Goal: Task Accomplishment & Management: Manage account settings

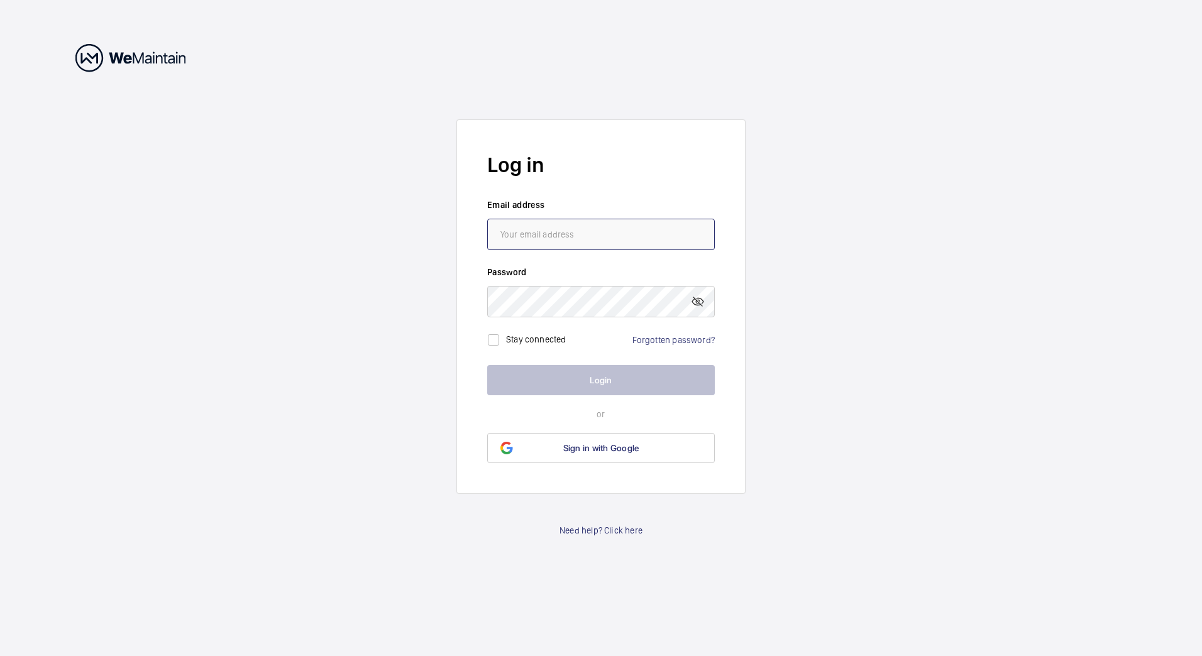
click at [542, 230] on input "email" at bounding box center [601, 234] width 228 height 31
type input "[EMAIL_ADDRESS][DOMAIN_NAME]"
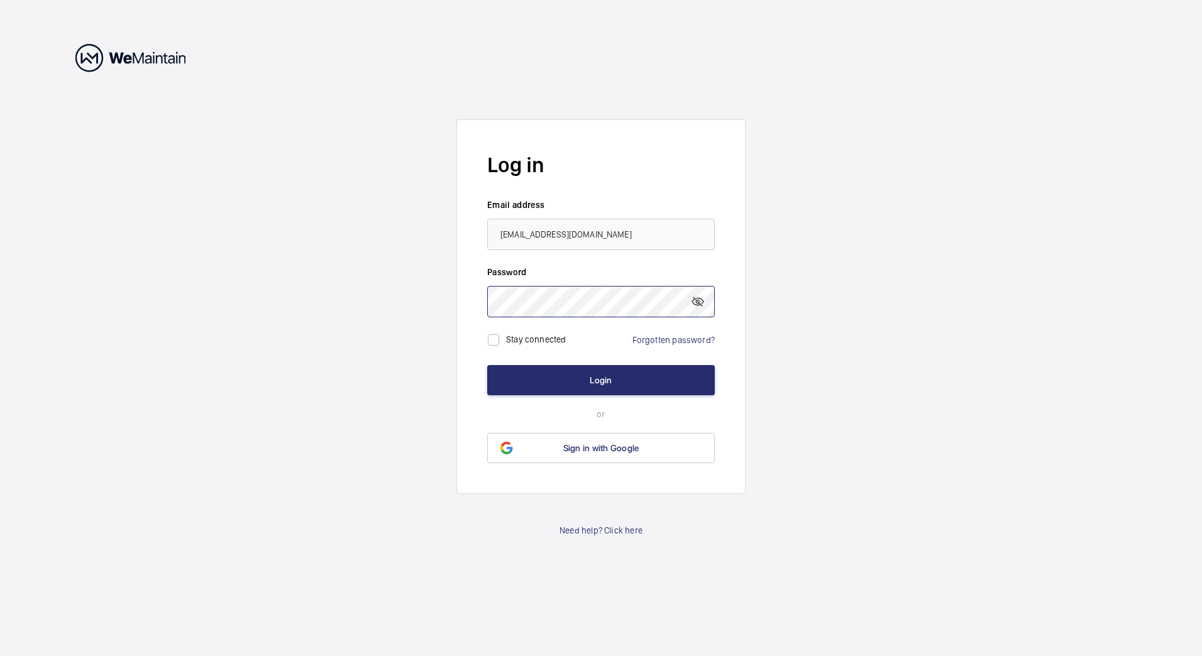
click at [487, 365] on button "Login" at bounding box center [601, 380] width 228 height 30
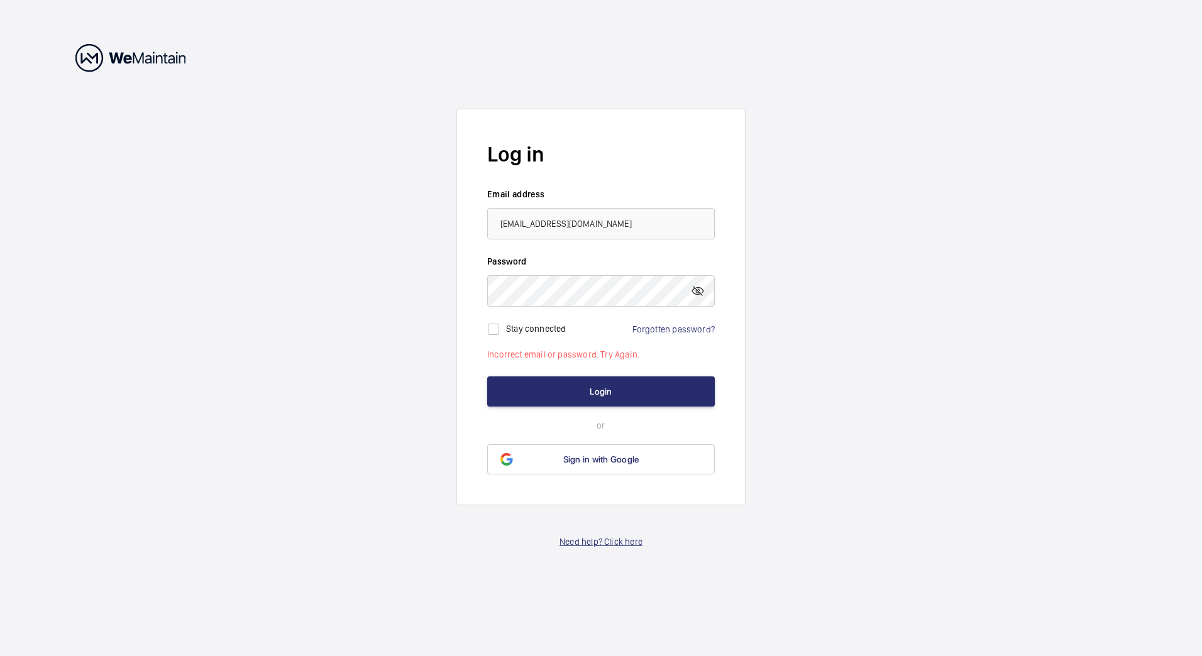
click at [615, 542] on link "Need help? Click here" at bounding box center [600, 541] width 83 height 13
click at [603, 456] on span "Sign in with Google" at bounding box center [601, 459] width 76 height 10
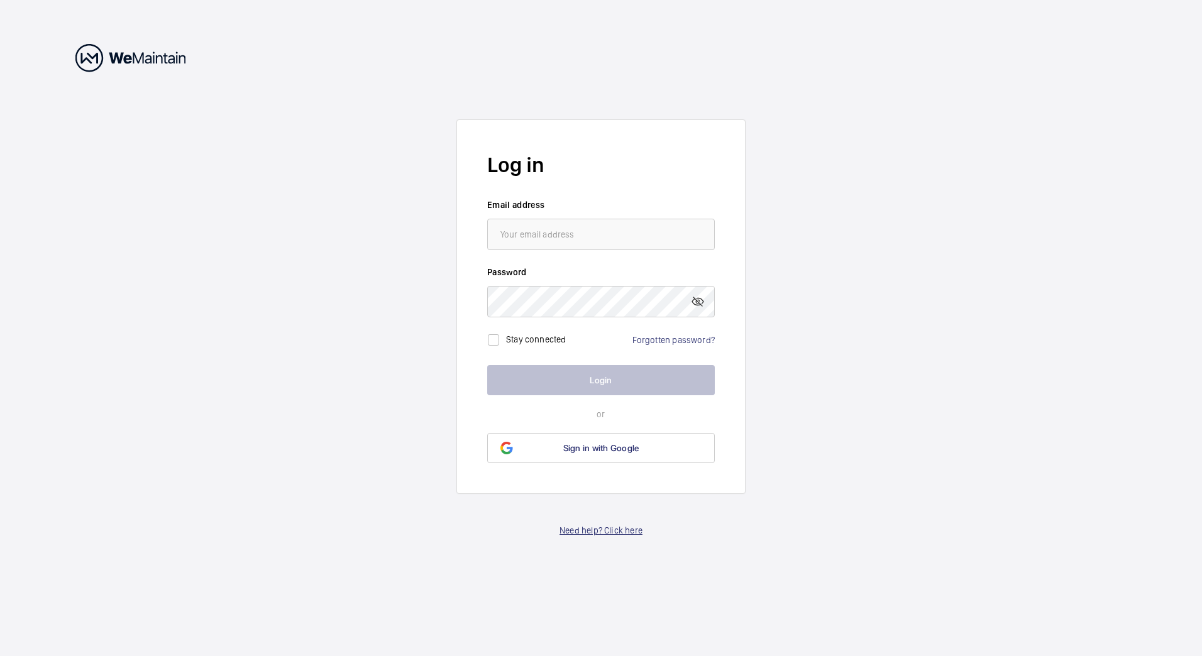
click at [600, 530] on link "Need help? Click here" at bounding box center [600, 530] width 83 height 13
click at [507, 554] on wm-front-auth-container "Log in Email address Password Stay connected Forgotten password? Login or Sign …" at bounding box center [601, 328] width 1202 height 656
click at [696, 345] on div "Forgotten password?" at bounding box center [673, 340] width 82 height 13
click at [692, 336] on link "Forgotten password?" at bounding box center [673, 340] width 82 height 10
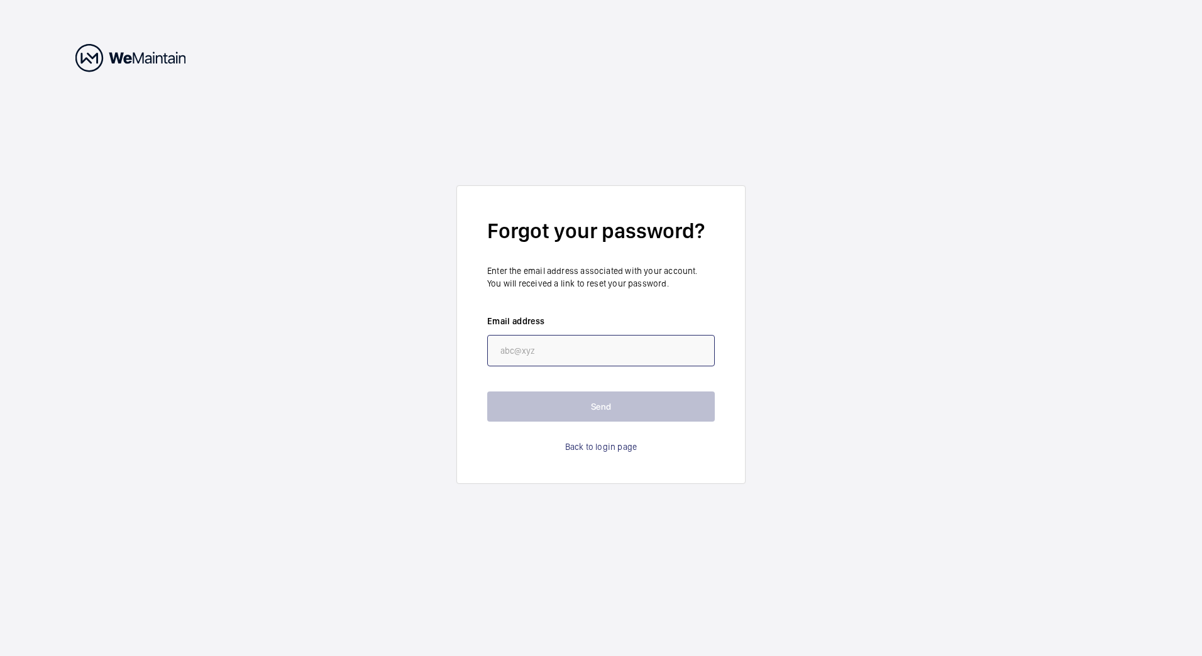
click at [584, 349] on input "email" at bounding box center [601, 350] width 228 height 31
type input "[EMAIL_ADDRESS][PERSON_NAME][DOMAIN_NAME]"
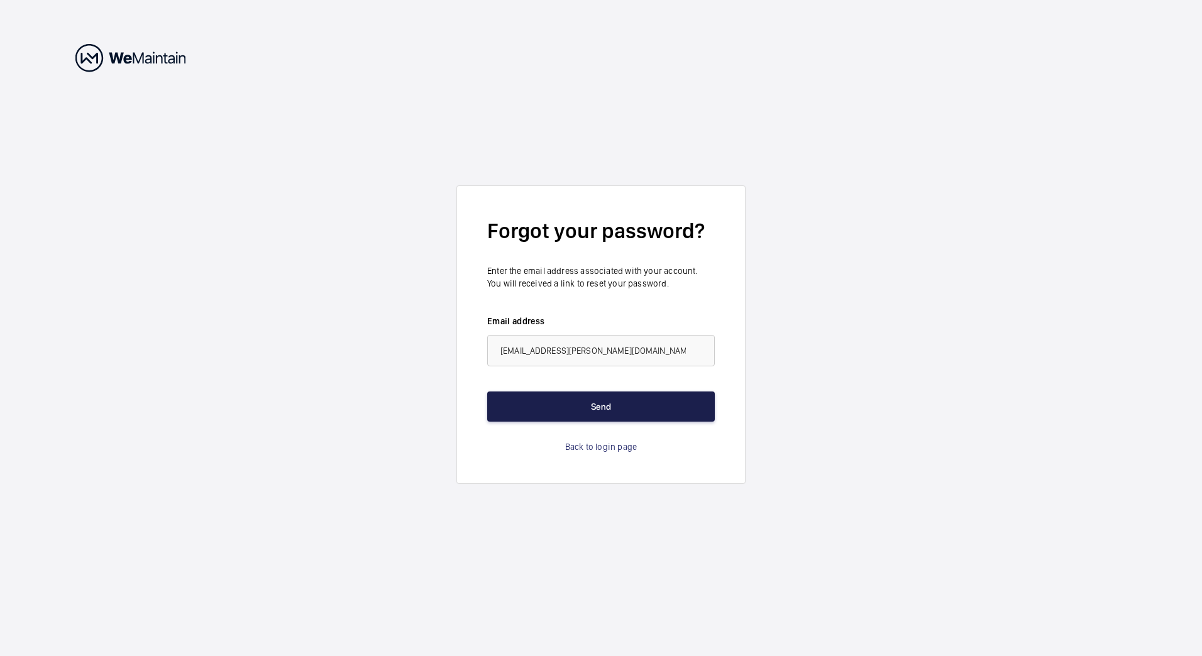
click at [574, 405] on button "Send" at bounding box center [601, 407] width 228 height 30
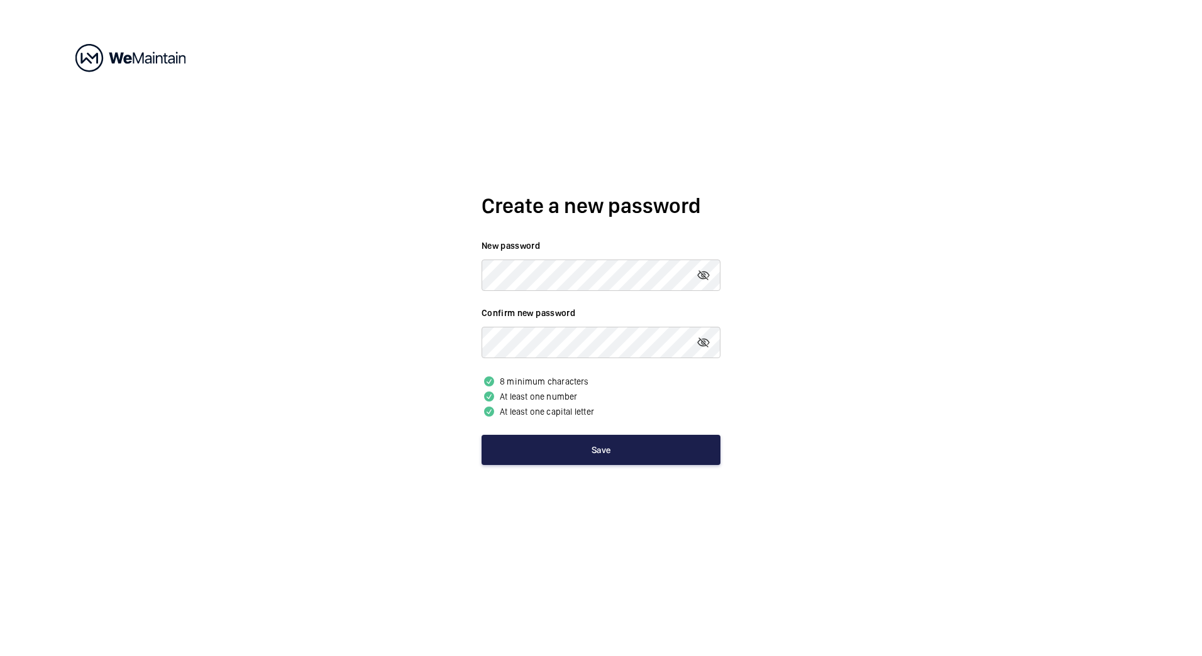
click at [584, 453] on button "Save" at bounding box center [600, 450] width 239 height 30
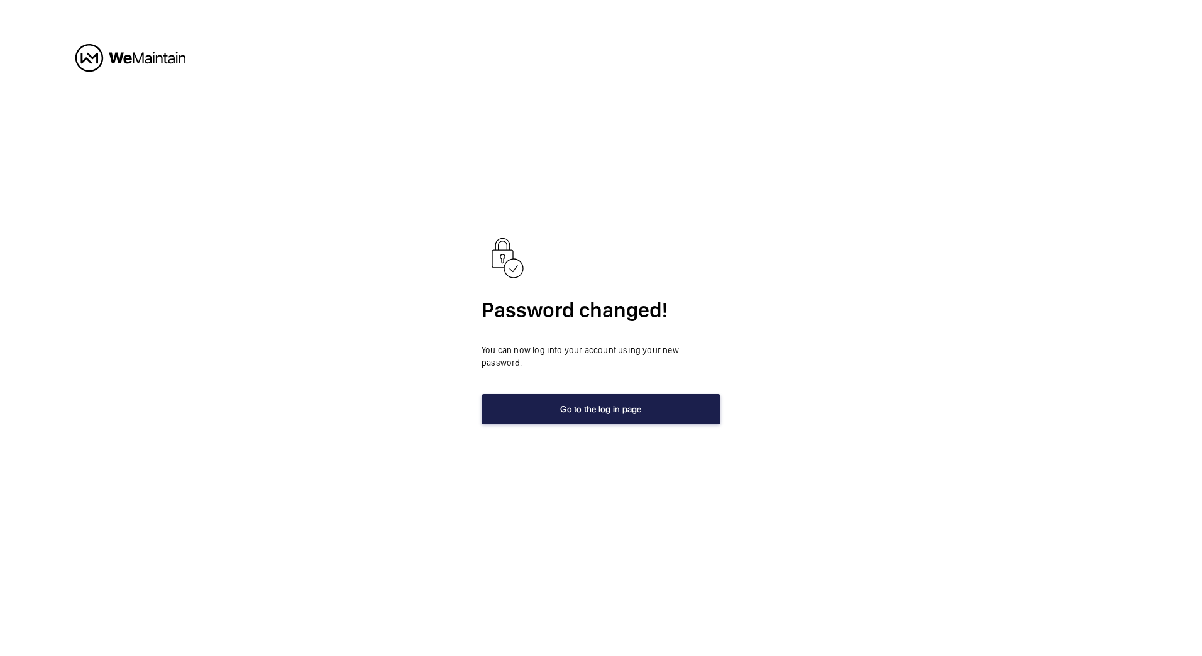
click at [621, 402] on button "Go to the log in page" at bounding box center [600, 409] width 239 height 30
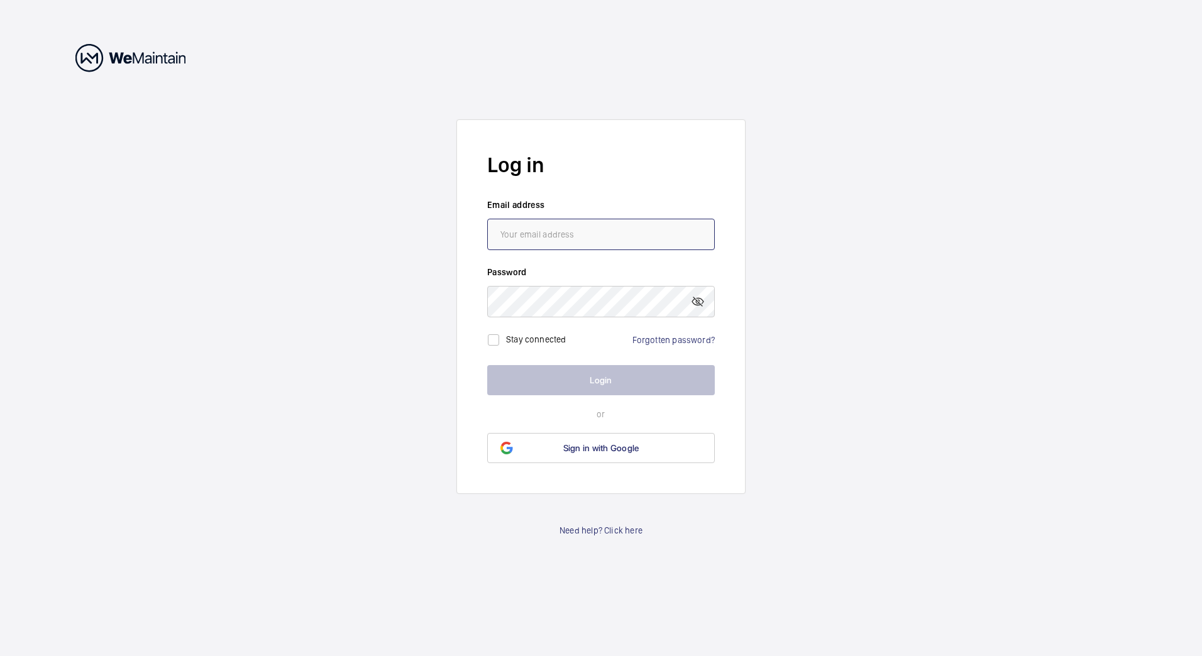
click at [558, 232] on input "email" at bounding box center [601, 234] width 228 height 31
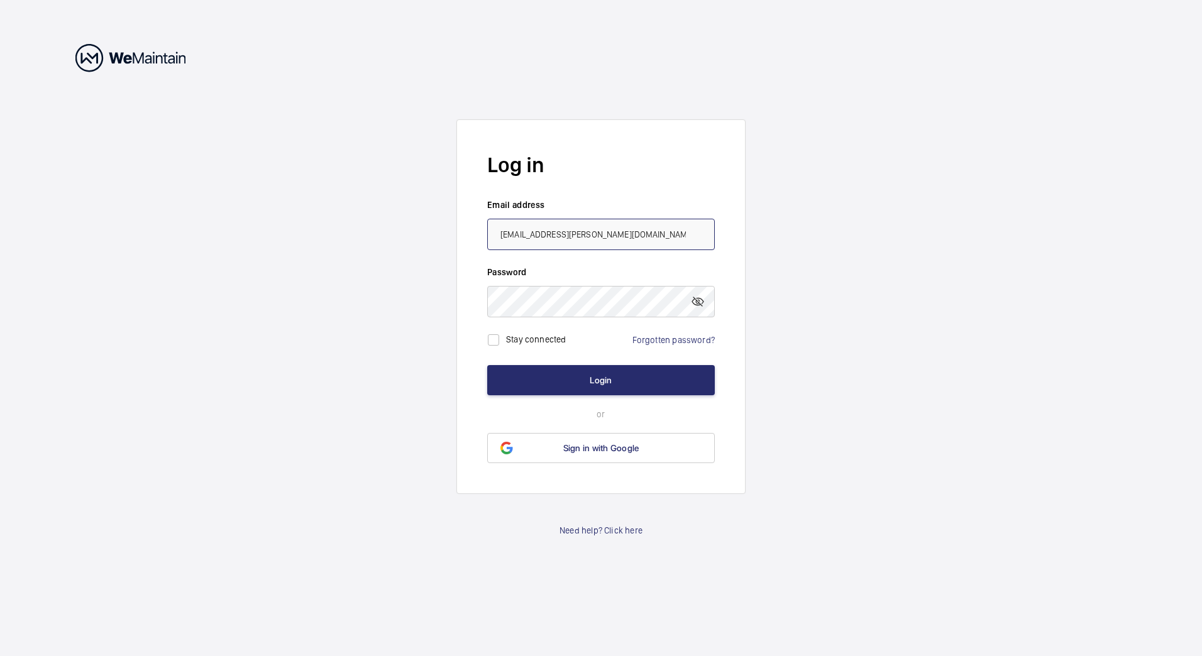
type input "[EMAIL_ADDRESS][PERSON_NAME][DOMAIN_NAME]"
click at [476, 282] on form "Log in Email address [EMAIL_ADDRESS][PERSON_NAME][DOMAIN_NAME] Password Stay co…" at bounding box center [600, 306] width 289 height 375
click at [495, 341] on input "checkbox" at bounding box center [493, 339] width 25 height 25
checkbox input "true"
click at [558, 372] on button "Login" at bounding box center [601, 380] width 228 height 30
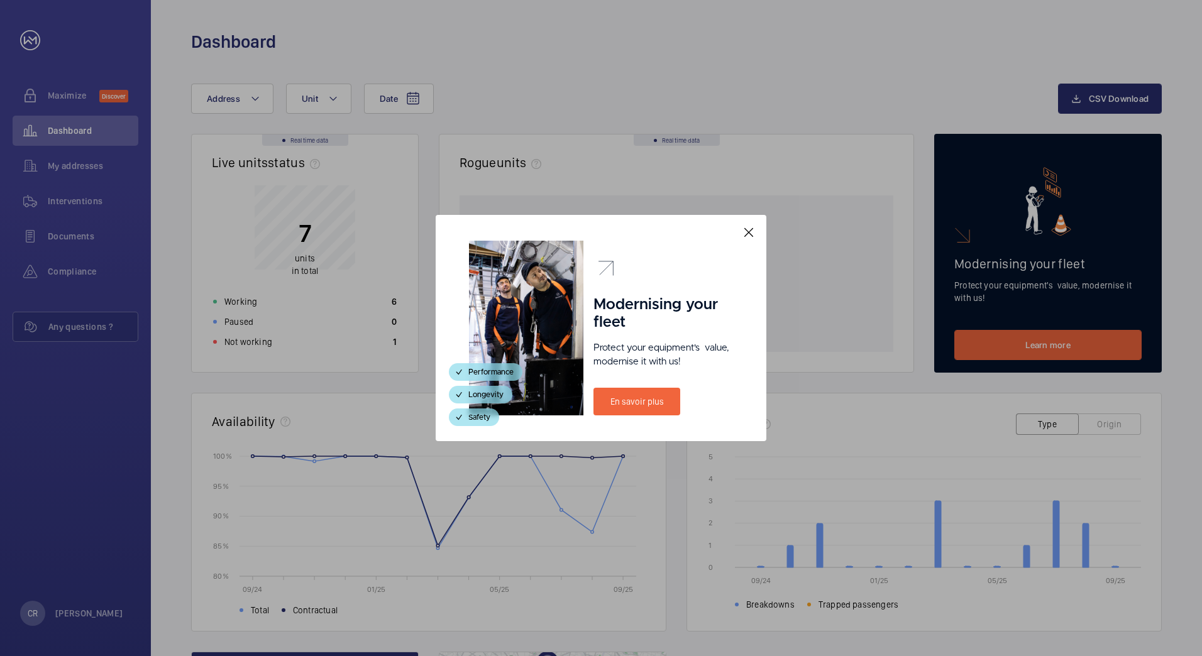
click at [752, 229] on mat-icon at bounding box center [748, 232] width 15 height 15
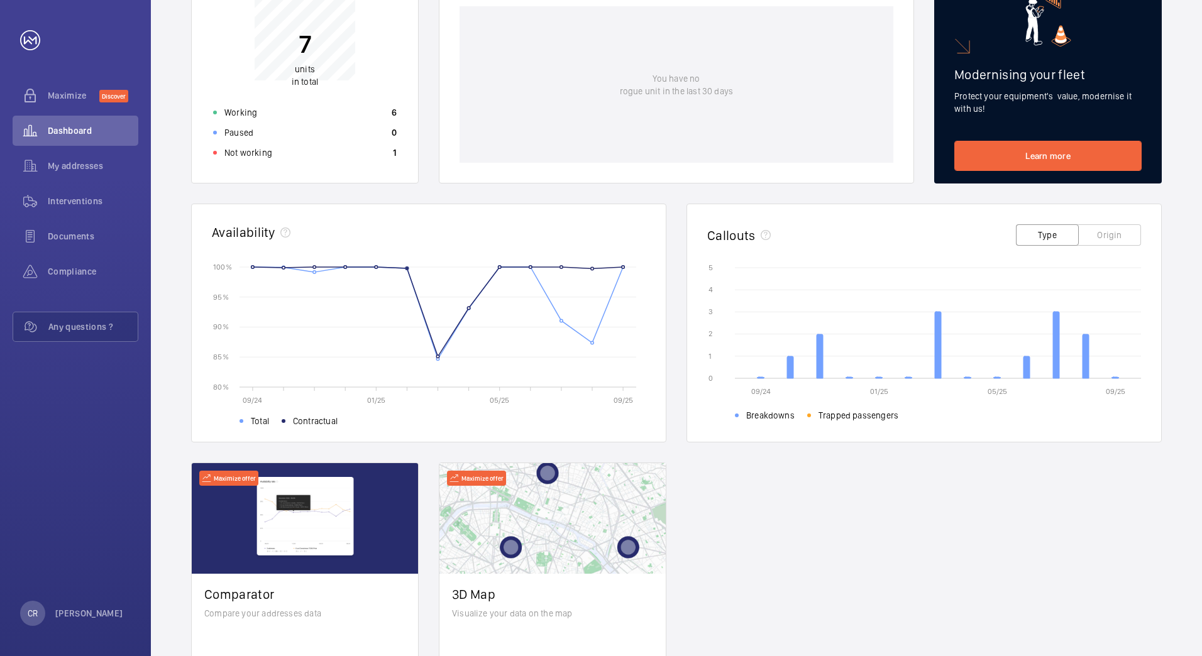
scroll to position [76, 0]
